Goal: Complete application form

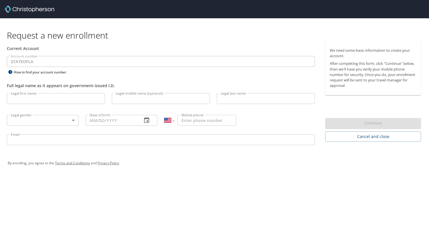
select select "US"
click at [41, 98] on input "Legal first name" at bounding box center [56, 98] width 98 height 11
type input "[PERSON_NAME]"
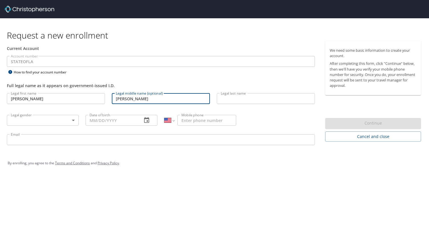
type input "[PERSON_NAME]"
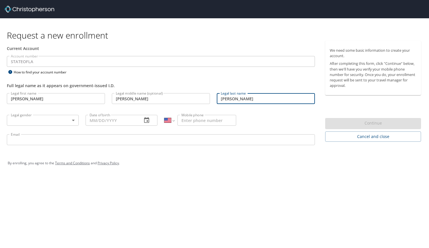
type input "[PERSON_NAME]"
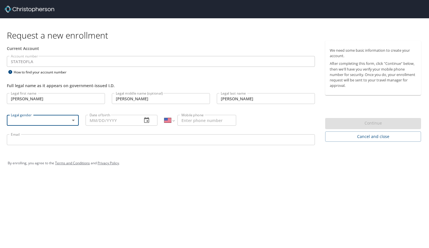
click at [62, 123] on body "Request a new enrollment Current Account Account number STATEOFLA Account numbe…" at bounding box center [214, 124] width 429 height 248
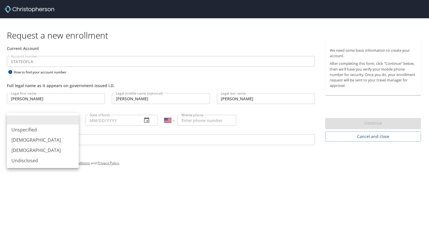
click at [43, 147] on li "[DEMOGRAPHIC_DATA]" at bounding box center [43, 150] width 72 height 10
type input "[DEMOGRAPHIC_DATA]"
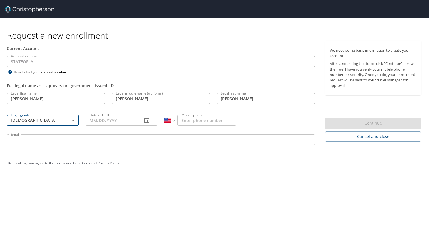
click at [153, 120] on button "button" at bounding box center [147, 120] width 14 height 14
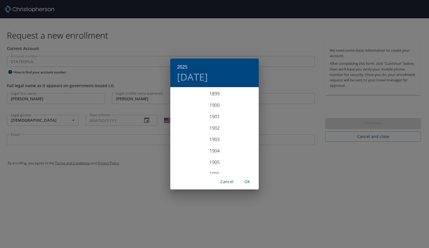
scroll to position [1405, 0]
click at [186, 78] on h4 "[DATE]" at bounding box center [192, 77] width 31 height 12
click at [180, 94] on icon "button" at bounding box center [177, 95] width 7 height 7
click at [208, 96] on p "[DATE]" at bounding box center [214, 95] width 61 height 7
click at [185, 69] on h6 "2025" at bounding box center [182, 67] width 10 height 8
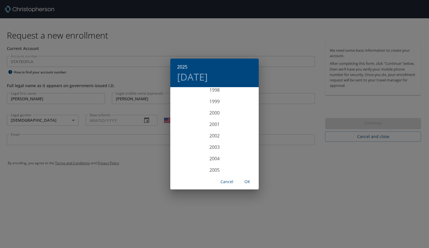
scroll to position [1104, 0]
click at [225, 98] on div "1996" at bounding box center [214, 97] width 89 height 11
click at [184, 98] on div "Jan" at bounding box center [184, 98] width 29 height 21
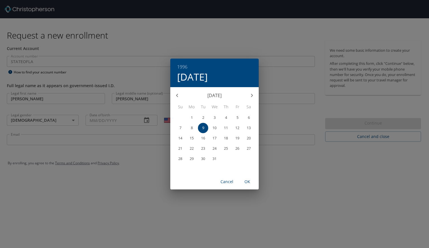
click at [216, 137] on p "17" at bounding box center [215, 138] width 4 height 4
click at [247, 182] on span "OK" at bounding box center [248, 181] width 14 height 7
type input "[DATE]"
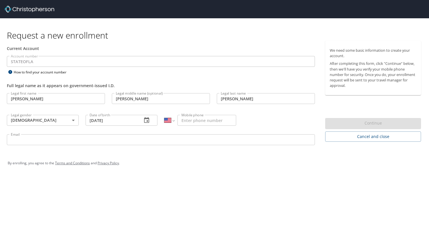
click at [197, 121] on input "Mobile phone" at bounding box center [207, 120] width 59 height 11
type input "[PHONE_NUMBER]"
click at [152, 141] on input "Email" at bounding box center [161, 139] width 308 height 11
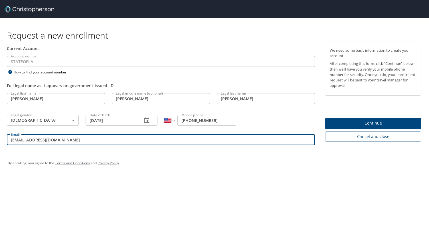
type input "[EMAIL_ADDRESS][DOMAIN_NAME]"
click at [392, 124] on span "Continue" at bounding box center [373, 123] width 87 height 7
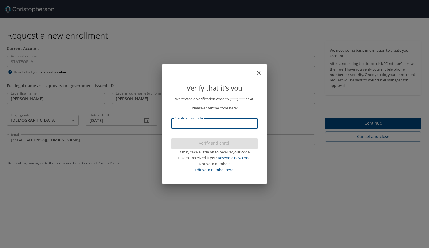
click at [208, 126] on input "Verification code" at bounding box center [215, 123] width 86 height 11
